Goal: Transaction & Acquisition: Purchase product/service

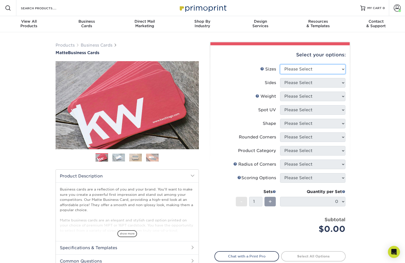
click at [339, 68] on select "Please Select 1.5" x 3.5" - Mini 1.75" x 3.5" - Mini 2" x 2" - Square 2" x 3" -…" at bounding box center [312, 69] width 65 height 10
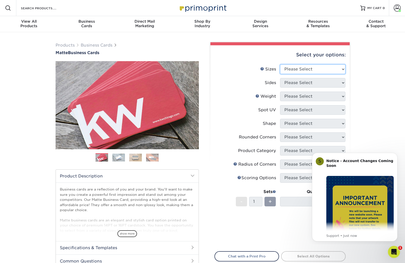
select select "2.12x3.38"
click at [280, 64] on select "Please Select 1.5" x 3.5" - Mini 1.75" x 3.5" - Mini 2" x 2" - Square 2" x 3" -…" at bounding box center [312, 69] width 65 height 10
click at [342, 82] on select "Please Select Print Both Sides Print Front Only" at bounding box center [312, 83] width 65 height 10
select select "13abbda7-1d64-4f25-8bb2-c179b224825d"
click at [280, 78] on select "Please Select Print Both Sides Print Front Only" at bounding box center [312, 83] width 65 height 10
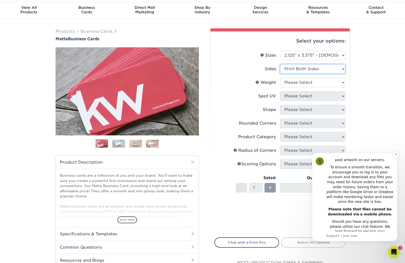
scroll to position [25, 0]
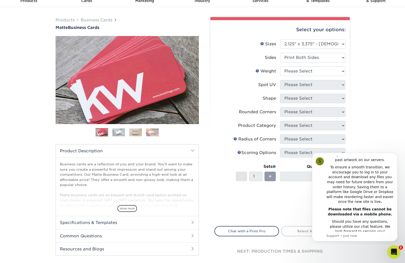
click at [392, 252] on icon "Open Intercom Messenger" at bounding box center [393, 251] width 4 height 4
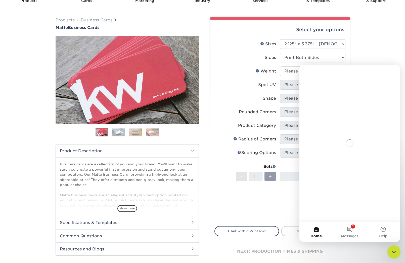
scroll to position [0, 0]
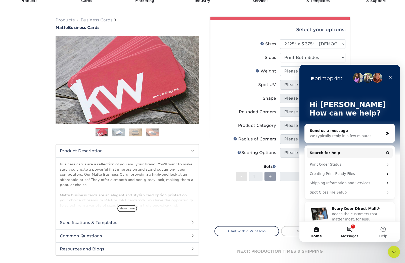
click at [351, 229] on button "1 Messages" at bounding box center [349, 231] width 33 height 20
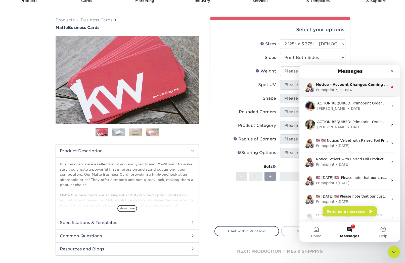
click at [346, 90] on div "• Just now" at bounding box center [343, 89] width 17 height 5
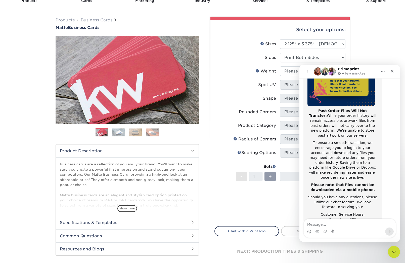
scroll to position [80, 0]
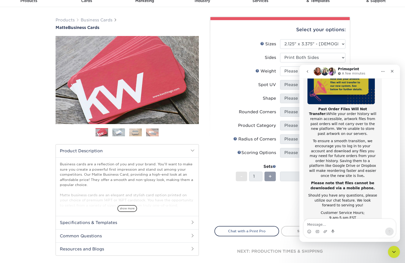
click at [277, 204] on div "Price per set $0.00" at bounding box center [247, 200] width 65 height 19
click at [395, 71] on div "Close" at bounding box center [392, 71] width 9 height 9
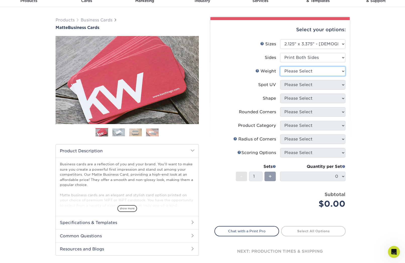
click at [340, 72] on select "Please Select 16PT 14PT" at bounding box center [312, 71] width 65 height 10
select select "16PT"
click at [280, 66] on select "Please Select 16PT 14PT" at bounding box center [312, 71] width 65 height 10
click at [345, 83] on select "Please Select No Spot UV Front and Back (Both Sides) Front Only Back Only" at bounding box center [312, 85] width 65 height 10
select select "3"
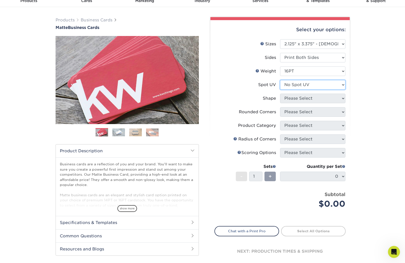
click at [280, 80] on select "Please Select No Spot UV Front and Back (Both Sides) Front Only Back Only" at bounding box center [312, 85] width 65 height 10
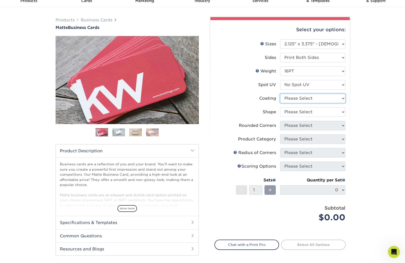
click at [342, 99] on select at bounding box center [312, 98] width 65 height 10
select select "121bb7b5-3b4d-429f-bd8d-bbf80e953313"
click at [280, 93] on select at bounding box center [312, 98] width 65 height 10
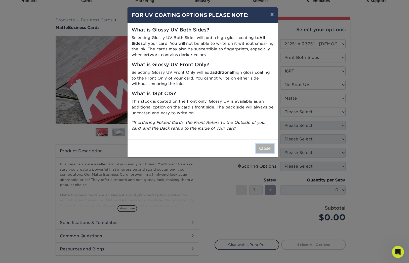
click at [267, 149] on button "Close" at bounding box center [265, 149] width 18 height 10
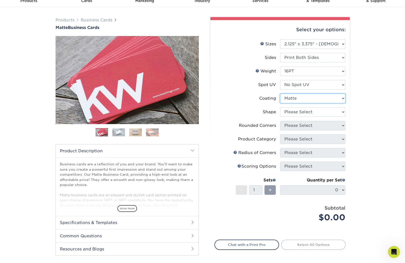
click at [341, 97] on select at bounding box center [312, 98] width 65 height 10
click at [280, 93] on select at bounding box center [312, 98] width 65 height 10
click at [345, 111] on select "Please Select Standard" at bounding box center [312, 112] width 65 height 10
select select "standard"
click at [280, 107] on select "Please Select Standard" at bounding box center [312, 112] width 65 height 10
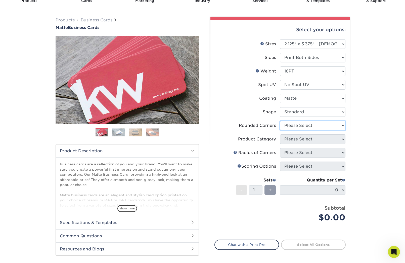
click at [338, 125] on select "Please Select Yes - Round 2 Corners Yes - Round 4 Corners No" at bounding box center [312, 126] width 65 height 10
select select "0"
click at [280, 121] on select "Please Select Yes - Round 2 Corners Yes - Round 4 Corners No" at bounding box center [312, 126] width 65 height 10
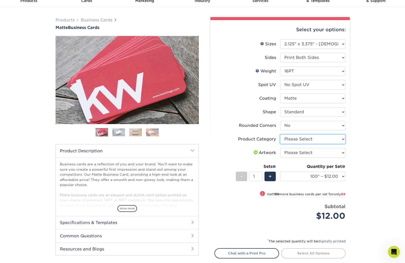
click at [344, 139] on select "Please Select Business Cards" at bounding box center [312, 139] width 65 height 10
select select "3b5148f1-0588-4f88-a218-97bcfdce65c1"
click at [280, 134] on select "Please Select Business Cards" at bounding box center [312, 139] width 65 height 10
click at [343, 152] on select "Please Select I will upload files I need a design - $100" at bounding box center [312, 153] width 65 height 10
select select "upload"
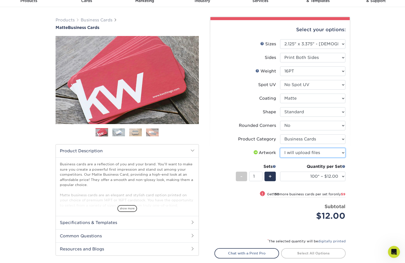
click at [280, 148] on select "Please Select I will upload files I need a design - $100" at bounding box center [312, 153] width 65 height 10
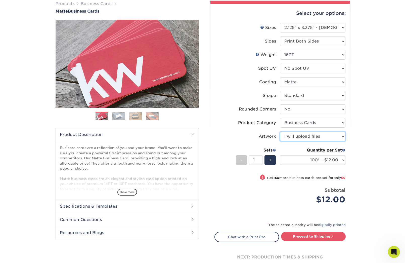
scroll to position [50, 0]
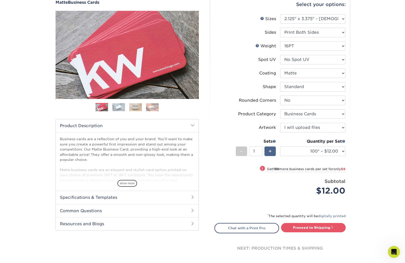
click at [271, 149] on span "+" at bounding box center [269, 151] width 3 height 8
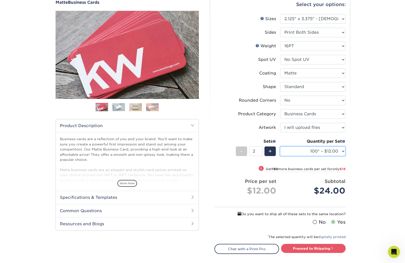
click at [342, 151] on select "100* – $12.00 250* – $21.00 500 – $42.00 1000 – $60.00 2500 – $129.00 5000 – $1…" at bounding box center [312, 151] width 65 height 10
click at [243, 153] on div "-" at bounding box center [241, 151] width 11 height 10
type input "1"
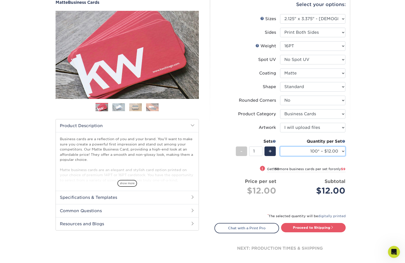
click at [343, 153] on select "100* – $12.00 250* – $21.00 500 – $42.00 1000 – $60.00 2500 – $129.00 5000 – $1…" at bounding box center [312, 151] width 65 height 10
select select "250* – $21.00"
click at [280, 146] on select "100* – $12.00 250* – $21.00 500 – $42.00 1000 – $60.00 2500 – $129.00 5000 – $1…" at bounding box center [312, 151] width 65 height 10
click at [312, 225] on link "Proceed to Shipping" at bounding box center [313, 227] width 65 height 9
type input "Set 1"
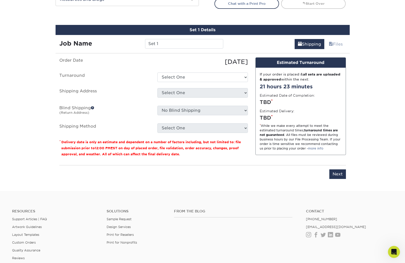
scroll to position [287, 0]
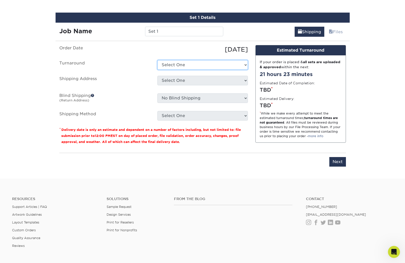
click at [238, 67] on select "Select One 2-4 Business Days 2 Day Next Business Day" at bounding box center [202, 65] width 90 height 10
select select "05575fab-b638-48a3-83ec-712e12f77a80"
click at [157, 60] on select "Select One 2-4 Business Days 2 Day Next Business Day" at bounding box center [202, 65] width 90 height 10
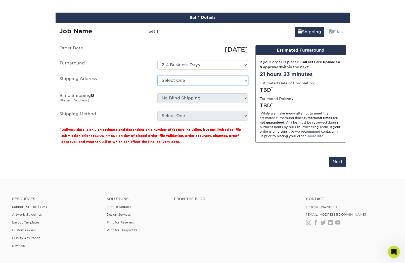
click at [211, 81] on select "Select One Anthony Beal for Mike Rugg Interpower Induction + Add New Address" at bounding box center [202, 81] width 90 height 10
select select "284777"
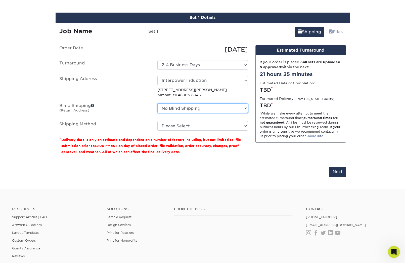
click at [242, 108] on select "No Blind Shipping Anthony Beal for Mike Rugg Interpower Induction + Add New Add…" at bounding box center [202, 108] width 90 height 10
select select "284777"
click at [157, 103] on select "No Blind Shipping Anthony Beal for Mike Rugg Interpower Induction + Add New Add…" at bounding box center [202, 108] width 90 height 10
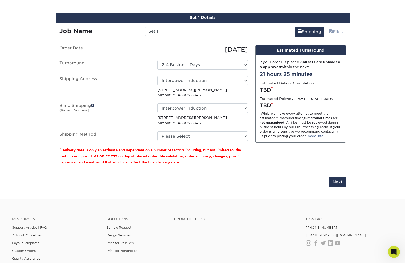
click at [93, 104] on span at bounding box center [93, 106] width 4 height 4
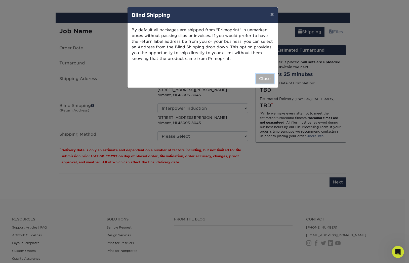
click at [264, 77] on button "Close" at bounding box center [265, 79] width 18 height 10
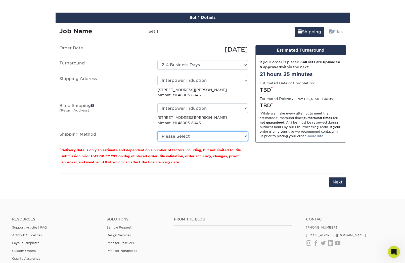
click at [244, 134] on select "Please Select Ground Shipping (+$7.84) 3 Day Shipping Service (+$18.68) 2 Day A…" at bounding box center [202, 136] width 90 height 10
select select "03"
click at [157, 131] on select "Please Select Ground Shipping (+$7.84) 3 Day Shipping Service (+$18.68) 2 Day A…" at bounding box center [202, 136] width 90 height 10
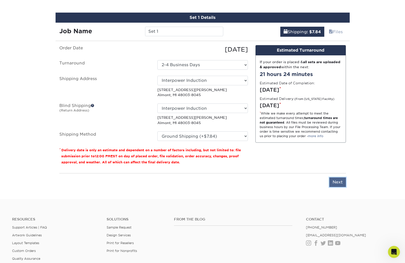
click at [335, 183] on input "Next" at bounding box center [337, 182] width 17 height 10
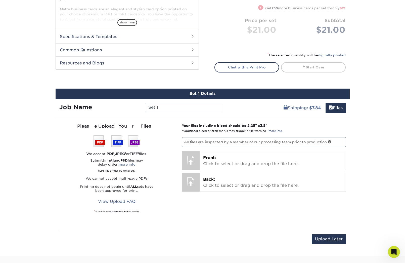
scroll to position [211, 0]
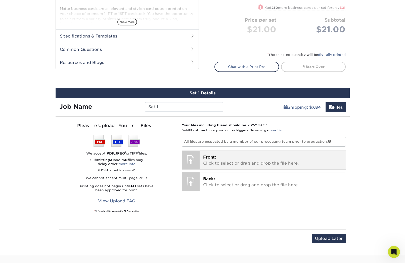
click at [223, 158] on p "Front: Click to select or drag and drop the file here." at bounding box center [272, 160] width 139 height 12
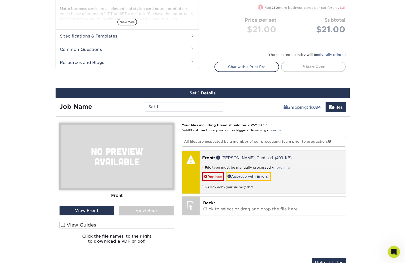
click at [281, 167] on link "more info" at bounding box center [281, 167] width 17 height 4
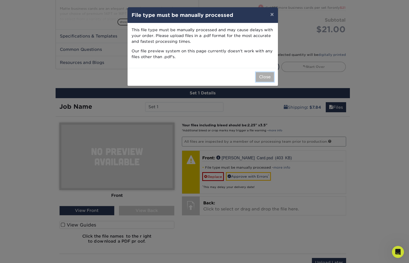
click at [262, 80] on button "Close" at bounding box center [265, 77] width 18 height 10
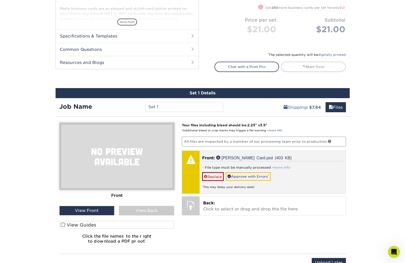
click at [283, 166] on link "more info" at bounding box center [281, 167] width 17 height 4
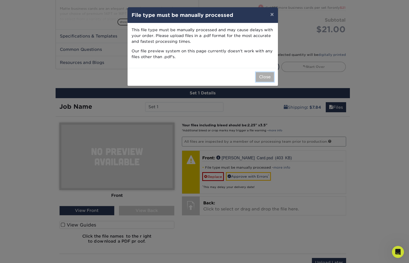
click at [262, 75] on button "Close" at bounding box center [265, 77] width 18 height 10
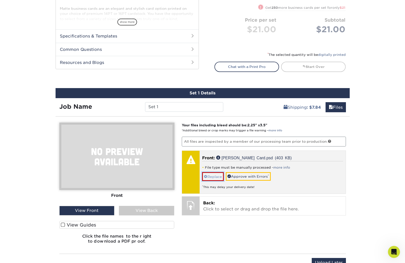
click at [212, 176] on link "Replace" at bounding box center [213, 176] width 22 height 9
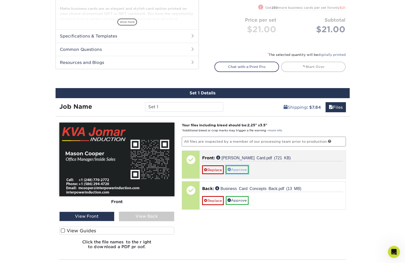
click at [240, 169] on link "Approve" at bounding box center [237, 169] width 23 height 9
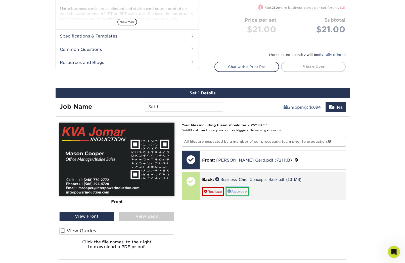
click at [240, 192] on link "Approve" at bounding box center [237, 191] width 23 height 9
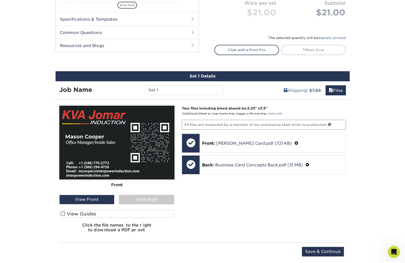
scroll to position [237, 0]
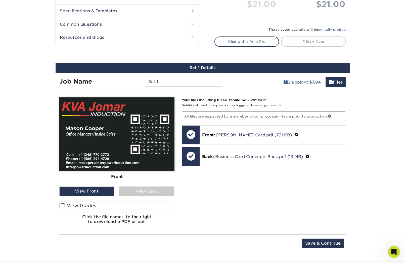
click at [108, 207] on label "View Guides" at bounding box center [116, 205] width 115 height 8
click at [0, 0] on input "View Guides" at bounding box center [0, 0] width 0 height 0
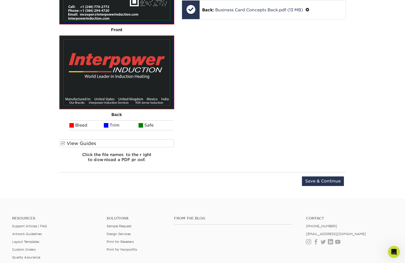
scroll to position [387, 0]
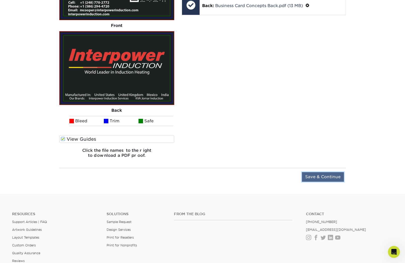
click at [321, 177] on input "Save & Continue" at bounding box center [323, 177] width 42 height 10
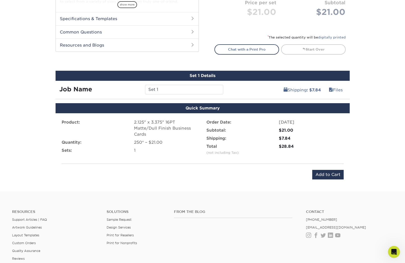
scroll to position [204, 0]
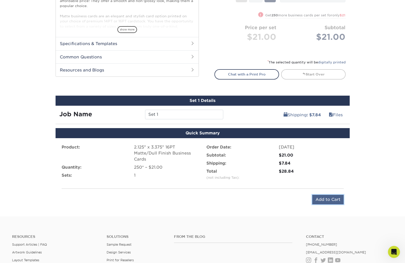
click at [322, 198] on input "Add to Cart" at bounding box center [327, 200] width 31 height 10
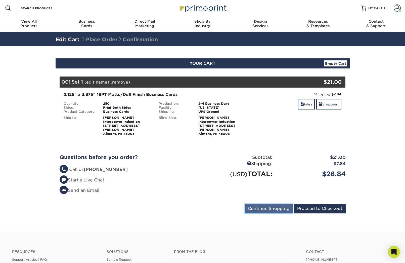
click at [256, 206] on input "Continue Shopping" at bounding box center [269, 209] width 48 height 10
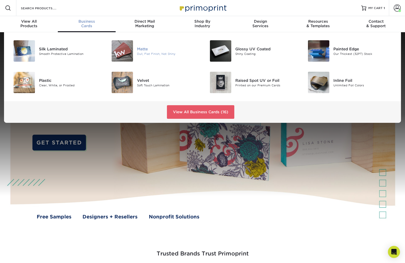
click at [130, 54] on img at bounding box center [122, 50] width 21 height 21
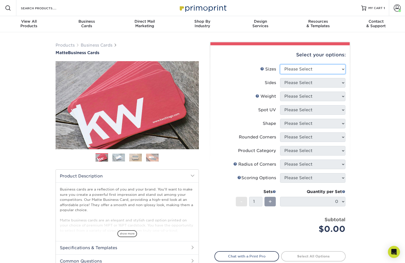
click at [335, 70] on select "Please Select 1.5" x 3.5" - Mini 1.75" x 3.5" - Mini 2" x 2" - Square 2" x 3" -…" at bounding box center [312, 69] width 65 height 10
select select "2.12x3.38"
click at [280, 64] on select "Please Select 1.5" x 3.5" - Mini 1.75" x 3.5" - Mini 2" x 2" - Square 2" x 3" -…" at bounding box center [312, 69] width 65 height 10
click at [336, 83] on select "Please Select Print Both Sides Print Front Only" at bounding box center [312, 83] width 65 height 10
select select "13abbda7-1d64-4f25-8bb2-c179b224825d"
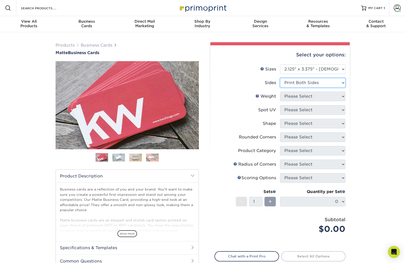
click at [280, 78] on select "Please Select Print Both Sides Print Front Only" at bounding box center [312, 83] width 65 height 10
click at [342, 96] on select "Please Select 16PT 14PT" at bounding box center [312, 96] width 65 height 10
select select "16PT"
click at [280, 91] on select "Please Select 16PT 14PT" at bounding box center [312, 96] width 65 height 10
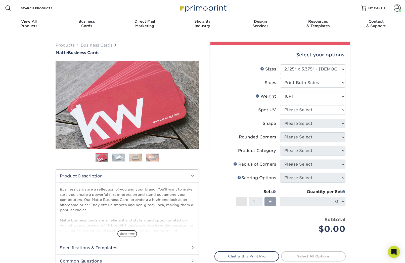
click at [348, 111] on div "Select your options: Sizes Help Sizes Please Select 1.5" x 3.5" - Mini 1.75" x …" at bounding box center [279, 170] width 139 height 250
click at [339, 110] on select "Please Select No Spot UV Front and Back (Both Sides) Front Only Back Only" at bounding box center [312, 110] width 65 height 10
select select "3"
click at [280, 105] on select "Please Select No Spot UV Front and Back (Both Sides) Front Only Back Only" at bounding box center [312, 110] width 65 height 10
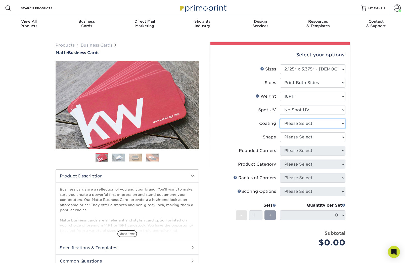
click at [337, 123] on select at bounding box center [312, 124] width 65 height 10
select select "121bb7b5-3b4d-429f-bd8d-bbf80e953313"
click at [280, 119] on select at bounding box center [312, 124] width 65 height 10
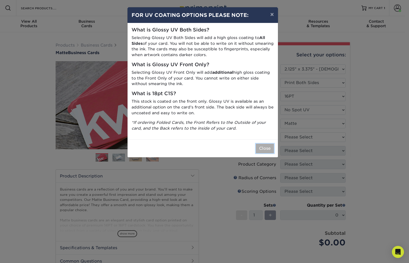
click at [269, 144] on button "Close" at bounding box center [265, 149] width 18 height 10
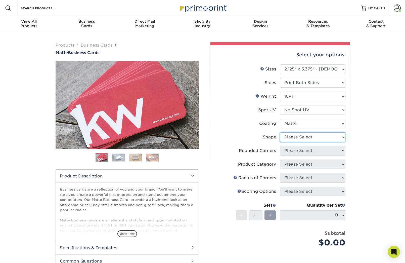
click at [328, 138] on select "Please Select Standard" at bounding box center [312, 137] width 65 height 10
select select "standard"
click at [280, 132] on select "Please Select Standard" at bounding box center [312, 137] width 65 height 10
click at [338, 148] on select "Please Select Yes - Round 2 Corners Yes - Round 4 Corners No" at bounding box center [312, 151] width 65 height 10
select select "0"
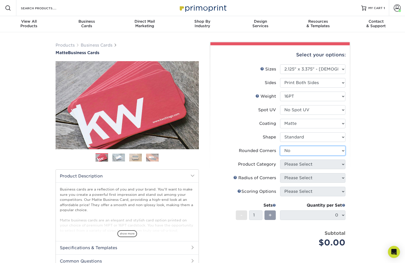
click at [280, 146] on select "Please Select Yes - Round 2 Corners Yes - Round 4 Corners No" at bounding box center [312, 151] width 65 height 10
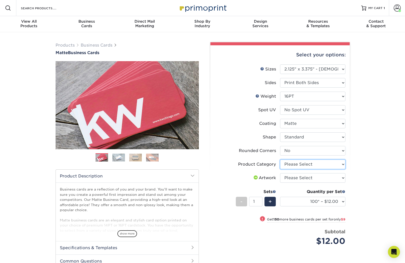
click at [338, 166] on select "Please Select Business Cards" at bounding box center [312, 164] width 65 height 10
select select "3b5148f1-0588-4f88-a218-97bcfdce65c1"
click at [280, 159] on select "Please Select Business Cards" at bounding box center [312, 164] width 65 height 10
click at [332, 177] on select "Please Select I will upload files I need a design - $100" at bounding box center [312, 178] width 65 height 10
select select "upload"
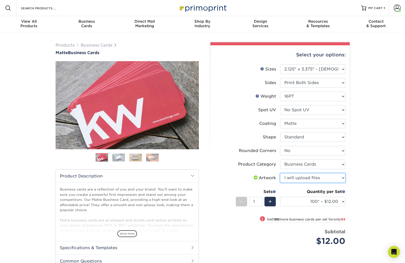
click at [280, 173] on select "Please Select I will upload files I need a design - $100" at bounding box center [312, 178] width 65 height 10
click at [336, 202] on select "100* – $12.00 250* – $21.00 500 – $42.00 1000 – $60.00 2500 – $129.00 5000 – $1…" at bounding box center [312, 202] width 65 height 10
select select "500 – $42.00"
click at [280, 197] on select "100* – $12.00 250* – $21.00 500 – $42.00 1000 – $60.00 2500 – $129.00 5000 – $1…" at bounding box center [312, 202] width 65 height 10
click at [339, 201] on select "100* – $12.00 250* – $21.00 500 – $42.00 1000 – $60.00 2500 – $129.00 5000 – $1…" at bounding box center [312, 202] width 65 height 10
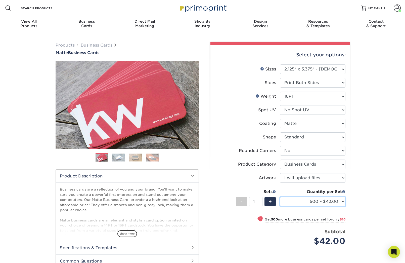
click at [280, 197] on select "100* – $12.00 250* – $21.00 500 – $42.00 1000 – $60.00 2500 – $129.00 5000 – $1…" at bounding box center [312, 202] width 65 height 10
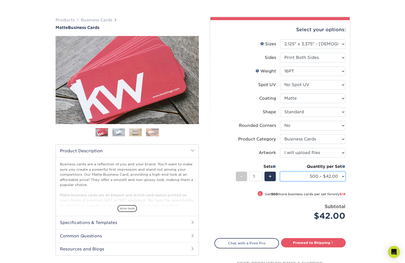
scroll to position [50, 0]
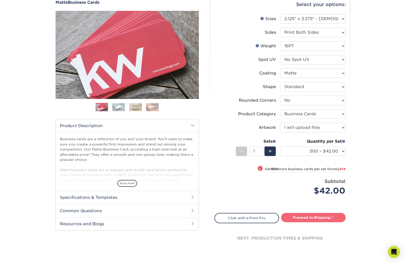
click at [305, 218] on link "Proceed to Shipping" at bounding box center [313, 217] width 65 height 9
type input "Set 1"
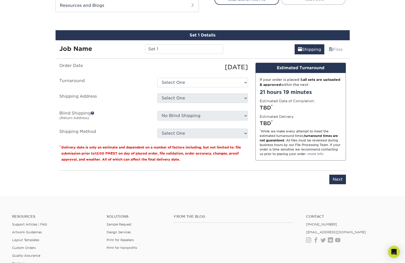
scroll to position [277, 0]
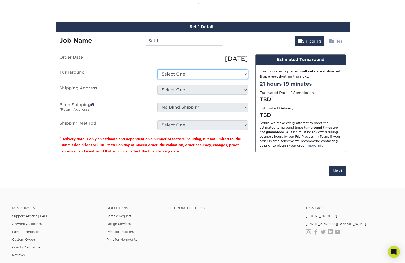
click at [223, 74] on select "Select One 2-4 Business Days 2 Day Next Business Day" at bounding box center [202, 74] width 90 height 10
select select "249540ed-598a-4fb3-90e2-8bbcffebaf13"
click at [157, 69] on select "Select One 2-4 Business Days 2 Day Next Business Day" at bounding box center [202, 74] width 90 height 10
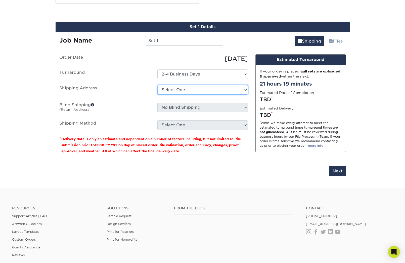
click at [203, 88] on select "Select One Anthony Beal for Mike Rugg Interpower Induction + Add New Address" at bounding box center [202, 90] width 90 height 10
select select "284777"
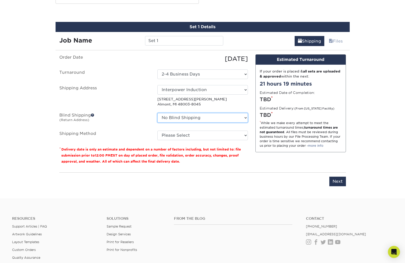
click at [245, 117] on select "No Blind Shipping Anthony Beal for Mike Rugg Interpower Induction + Add New Add…" at bounding box center [202, 118] width 90 height 10
select select "284777"
click at [157, 113] on select "No Blind Shipping Anthony Beal for Mike Rugg Interpower Induction + Add New Add…" at bounding box center [202, 118] width 90 height 10
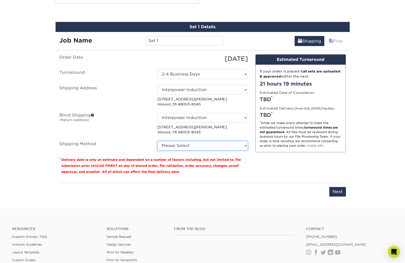
click at [242, 143] on select "Please Select Ground Shipping (+$8.96) 3 Day Shipping Service (+$18.68) 2 Day A…" at bounding box center [202, 146] width 90 height 10
select select "03"
click at [157, 141] on select "Please Select Ground Shipping (+$8.96) 3 Day Shipping Service (+$18.68) 2 Day A…" at bounding box center [202, 146] width 90 height 10
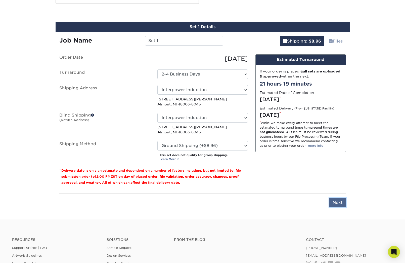
click at [336, 203] on input "Next" at bounding box center [337, 203] width 17 height 10
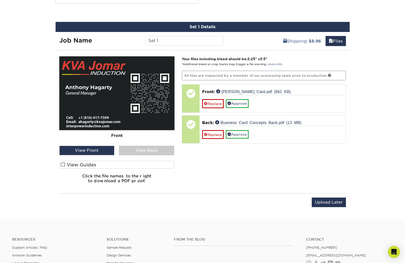
click at [67, 164] on label "View Guides" at bounding box center [116, 165] width 115 height 8
click at [0, 0] on input "View Guides" at bounding box center [0, 0] width 0 height 0
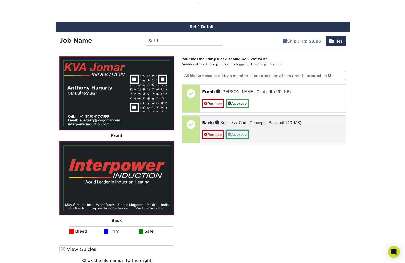
click at [240, 133] on link "Approve" at bounding box center [237, 134] width 23 height 9
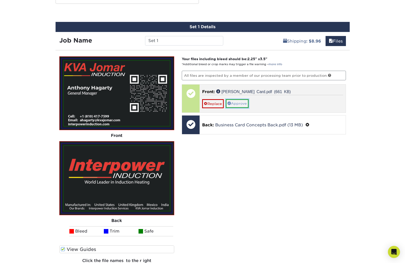
click at [242, 106] on link "Approve" at bounding box center [237, 103] width 23 height 9
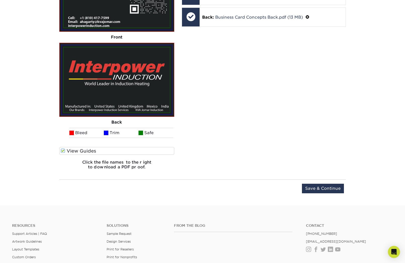
scroll to position [377, 0]
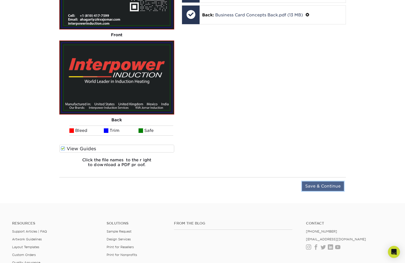
click at [313, 183] on input "Save & Continue" at bounding box center [323, 186] width 42 height 10
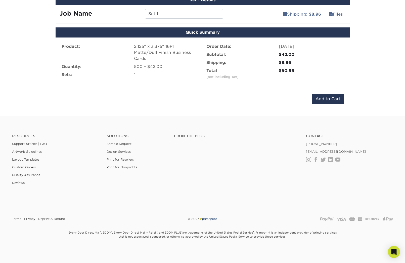
scroll to position [304, 0]
click at [321, 100] on input "Add to Cart" at bounding box center [327, 99] width 31 height 10
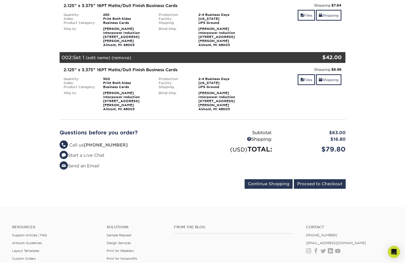
scroll to position [101, 0]
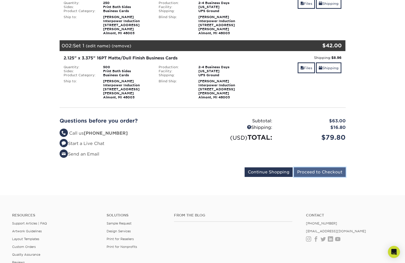
click at [312, 167] on input "Proceed to Checkout" at bounding box center [320, 172] width 52 height 10
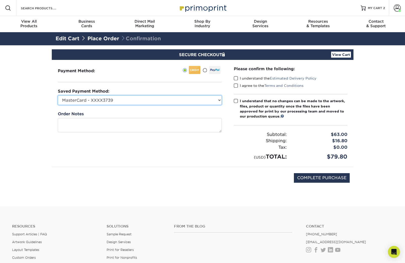
click at [217, 102] on select "MasterCard - XXXX3739 New Credit Card" at bounding box center [140, 100] width 164 height 10
select select
click at [58, 95] on select "MasterCard - XXXX3739 New Credit Card" at bounding box center [140, 100] width 164 height 10
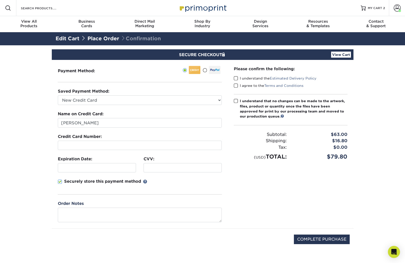
click at [115, 188] on div "Securely store this payment method" at bounding box center [140, 186] width 164 height 16
click at [236, 78] on span at bounding box center [236, 78] width 4 height 5
click at [0, 0] on input "I understand the Estimated Delivery Policy" at bounding box center [0, 0] width 0 height 0
click at [237, 85] on span at bounding box center [236, 85] width 4 height 5
click at [0, 0] on input "I agree to the Terms and Conditions" at bounding box center [0, 0] width 0 height 0
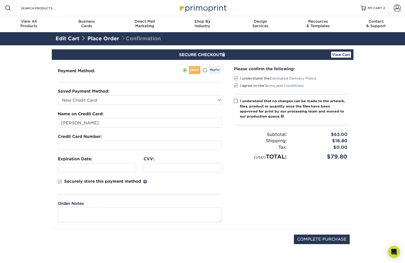
click at [235, 98] on div "Please confirm the following: I understand the Estimated Delivery Policy I agre…" at bounding box center [291, 113] width 114 height 95
click at [235, 101] on span at bounding box center [236, 101] width 4 height 5
click at [0, 0] on input "I understand that no changes can be made to the artwork, files, product or quan…" at bounding box center [0, 0] width 0 height 0
click at [318, 238] on input "COMPLETE PURCHASE" at bounding box center [322, 239] width 56 height 10
type input "PROCESSING, PLEASE WAIT..."
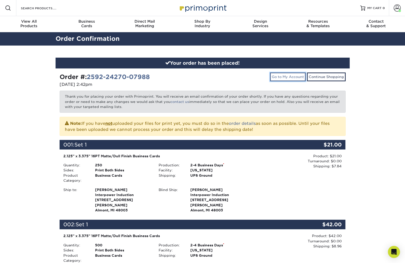
click at [290, 77] on link "Go to My Account" at bounding box center [288, 76] width 36 height 9
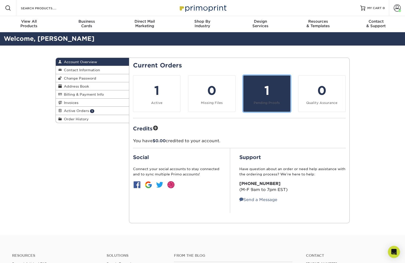
click at [254, 91] on div "1" at bounding box center [266, 90] width 41 height 18
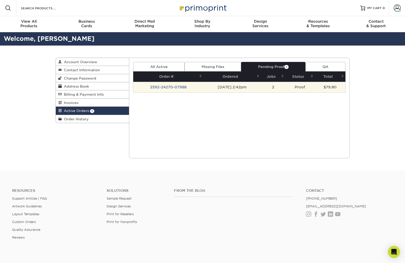
click at [176, 87] on td "2592-24270-07988" at bounding box center [168, 87] width 70 height 11
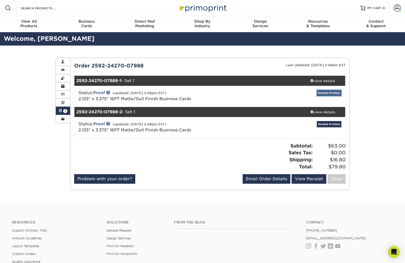
click at [320, 93] on link "Review Proof(s)" at bounding box center [329, 93] width 25 height 6
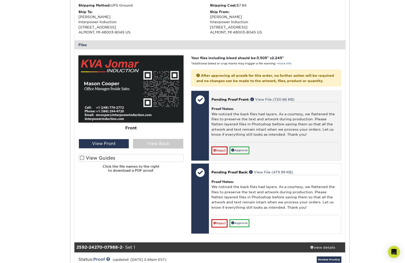
scroll to position [176, 0]
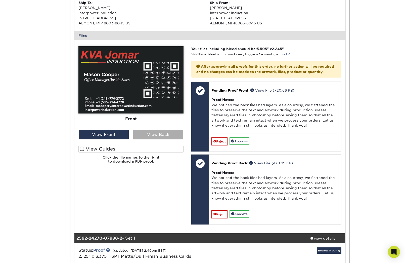
click at [156, 135] on div "View Back" at bounding box center [158, 135] width 50 height 10
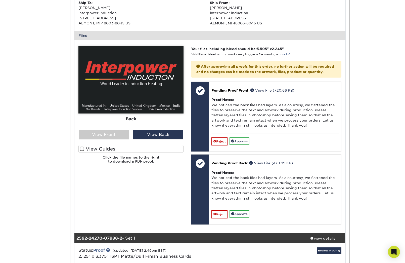
click at [80, 147] on span at bounding box center [82, 148] width 4 height 5
click at [0, 0] on input "View Guides" at bounding box center [0, 0] width 0 height 0
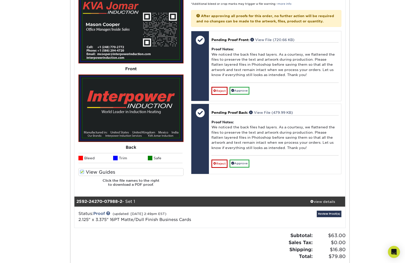
scroll to position [251, 0]
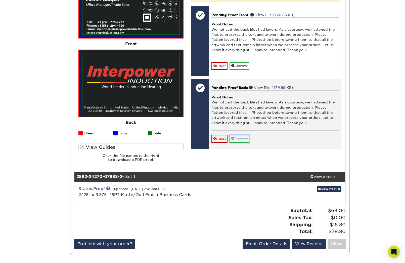
click at [243, 142] on link "Approve" at bounding box center [239, 138] width 20 height 8
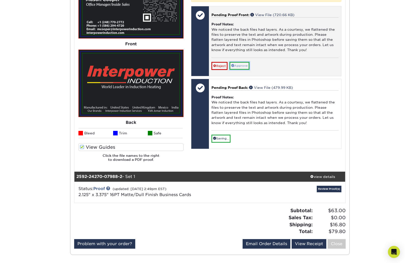
click at [241, 70] on link "Approve" at bounding box center [239, 66] width 20 height 8
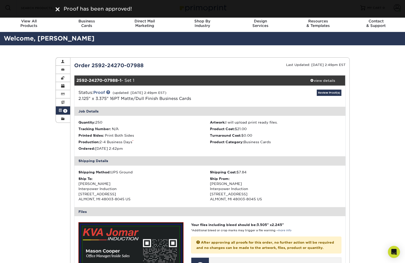
scroll to position [0, 0]
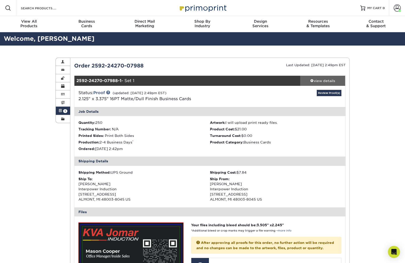
click at [313, 80] on span at bounding box center [312, 81] width 4 height 4
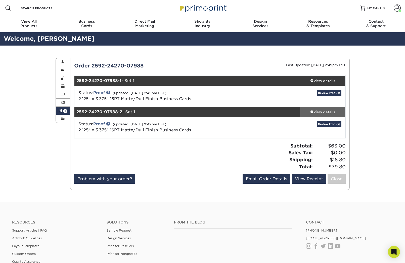
click at [308, 111] on div "view details" at bounding box center [322, 111] width 45 height 5
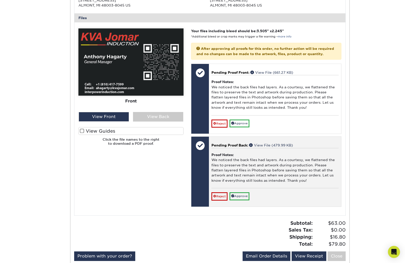
scroll to position [226, 0]
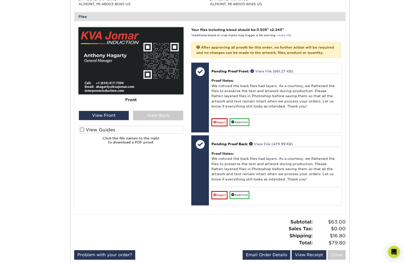
click at [85, 129] on label "View Guides" at bounding box center [130, 130] width 105 height 8
click at [0, 0] on input "View Guides" at bounding box center [0, 0] width 0 height 0
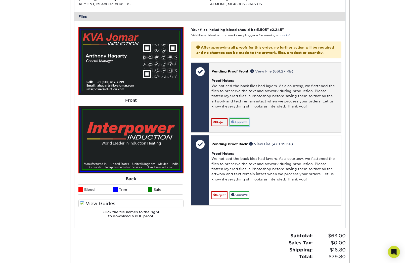
click at [242, 126] on link "Approve" at bounding box center [239, 122] width 20 height 8
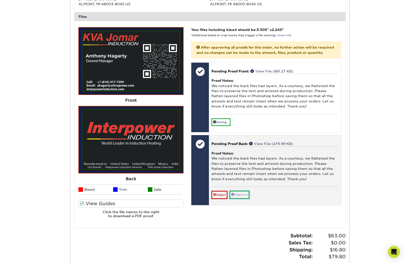
click at [245, 197] on link "Approve" at bounding box center [239, 195] width 20 height 8
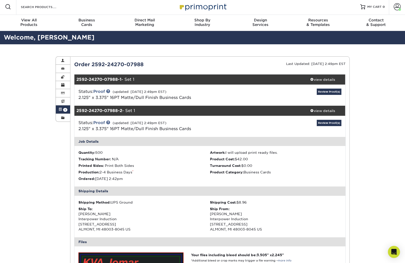
scroll to position [0, 0]
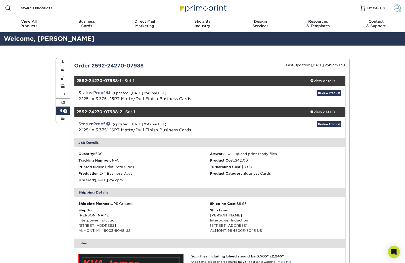
click at [397, 8] on span at bounding box center [397, 8] width 7 height 7
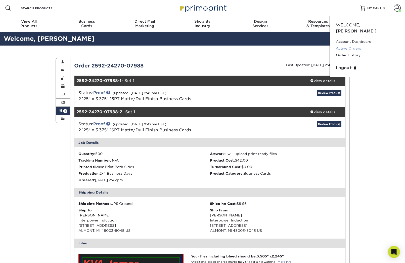
click at [355, 45] on link "Active Orders" at bounding box center [367, 48] width 63 height 7
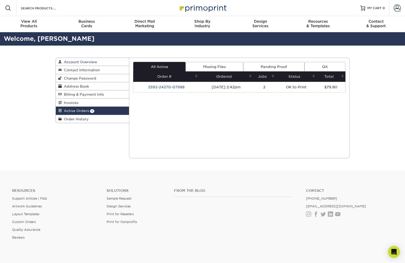
click at [86, 62] on span "Account Overview" at bounding box center [79, 62] width 35 height 4
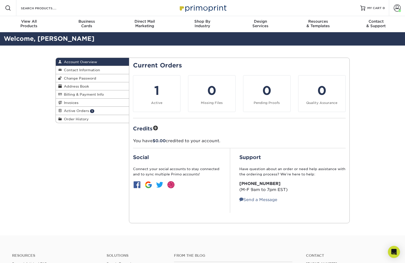
click at [285, 51] on div "Account Overview Account Overview Contact Information Change Password Address B…" at bounding box center [203, 140] width 302 height 190
click at [39, 50] on div "Account Overview Account Overview Contact Information Change Password Address B…" at bounding box center [202, 140] width 405 height 190
click at [380, 72] on div "Account Overview Account Overview Contact Information Change Password Address B…" at bounding box center [202, 140] width 405 height 190
